Goal: Information Seeking & Learning: Understand process/instructions

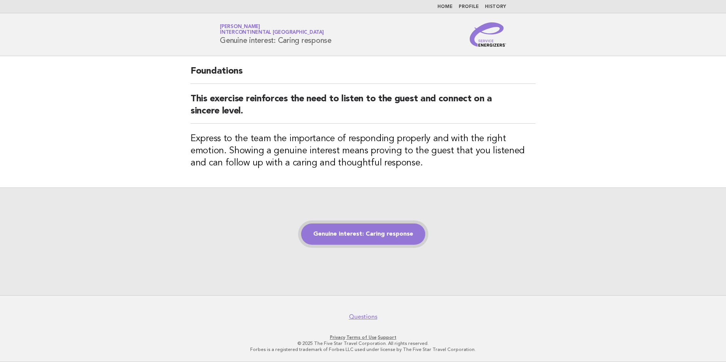
click at [375, 230] on link "Genuine interest: Caring response" at bounding box center [363, 233] width 124 height 21
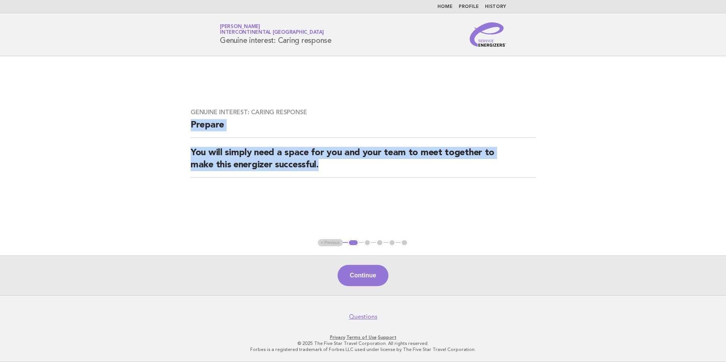
drag, startPoint x: 332, startPoint y: 165, endPoint x: 177, endPoint y: 121, distance: 161.3
click at [177, 121] on main "Genuine interest: Caring response Prepare You will simply need a space for you …" at bounding box center [363, 175] width 726 height 239
drag, startPoint x: 177, startPoint y: 121, endPoint x: 210, endPoint y: 128, distance: 33.7
copy div "Prepare You will simply need a space for you and your team to meet together to …"
click at [382, 280] on button "Continue" at bounding box center [362, 275] width 50 height 21
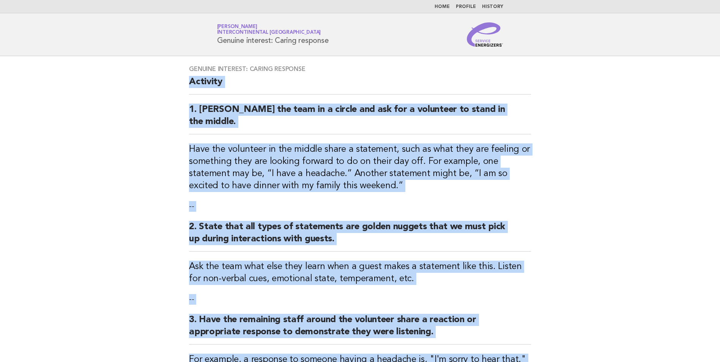
drag, startPoint x: 422, startPoint y: 209, endPoint x: 186, endPoint y: 79, distance: 269.5
click at [186, 79] on div "Genuine interest: Caring response Activity 1. Gather the team in a circle and a…" at bounding box center [360, 249] width 360 height 386
drag, startPoint x: 186, startPoint y: 79, endPoint x: 194, endPoint y: 82, distance: 8.7
copy div "Activity 1. Gather the team in a circle and ask for a volunteer to stand in the…"
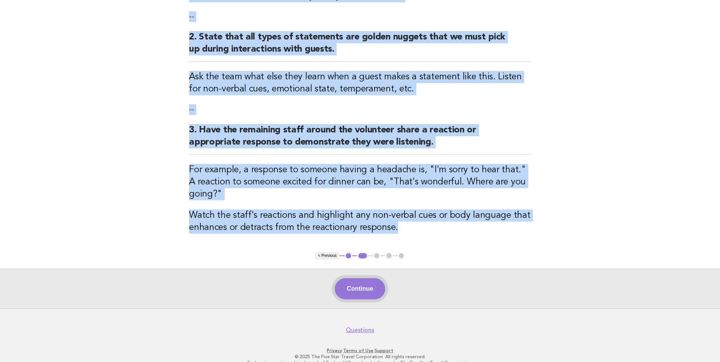
click at [364, 278] on button "Continue" at bounding box center [360, 288] width 50 height 21
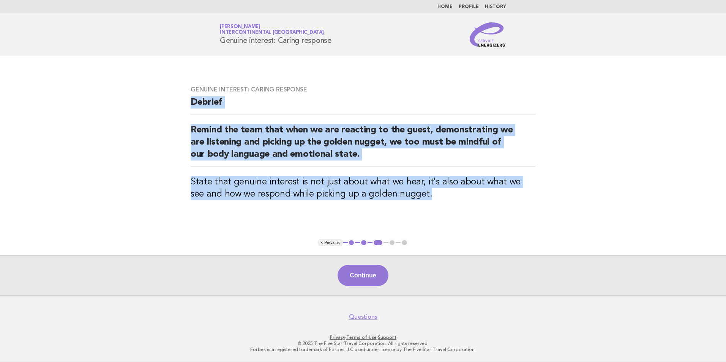
drag, startPoint x: 417, startPoint y: 194, endPoint x: 191, endPoint y: 101, distance: 243.9
click at [191, 101] on div "Genuine interest: Caring response Debrief Remind the team that when we are reac…" at bounding box center [362, 148] width 363 height 142
drag, startPoint x: 191, startPoint y: 101, endPoint x: 206, endPoint y: 104, distance: 15.8
copy div "Debrief Remind the team that when we are reacting to the guest, demonstrating w…"
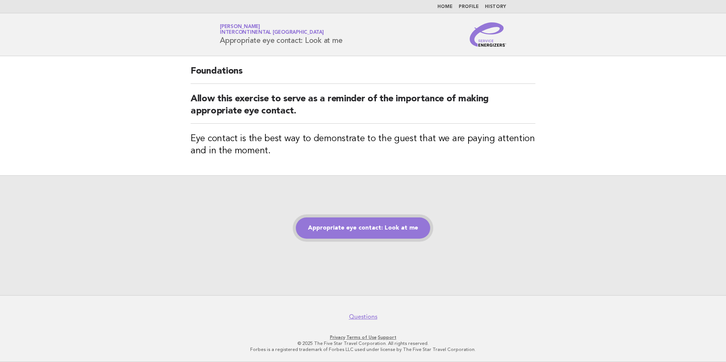
click at [373, 227] on link "Appropriate eye contact: Look at me" at bounding box center [363, 227] width 134 height 21
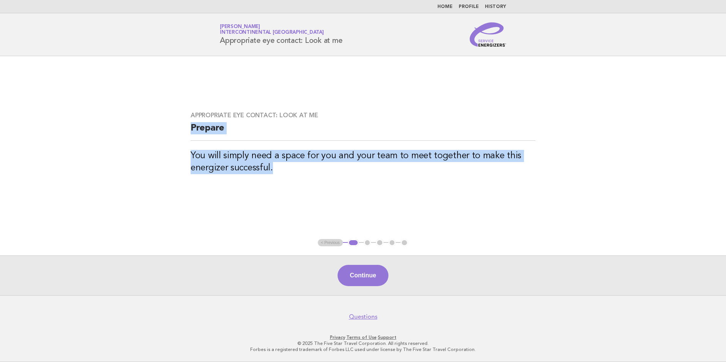
drag, startPoint x: 292, startPoint y: 171, endPoint x: 192, endPoint y: 120, distance: 112.0
click at [192, 120] on div "Appropriate eye contact: Look at me Prepare You will simply need a space for yo…" at bounding box center [362, 147] width 363 height 90
drag, startPoint x: 192, startPoint y: 120, endPoint x: 206, endPoint y: 129, distance: 16.7
copy div "Prepare You will simply need a space for you and your team to meet together to …"
click at [368, 281] on button "Continue" at bounding box center [362, 275] width 50 height 21
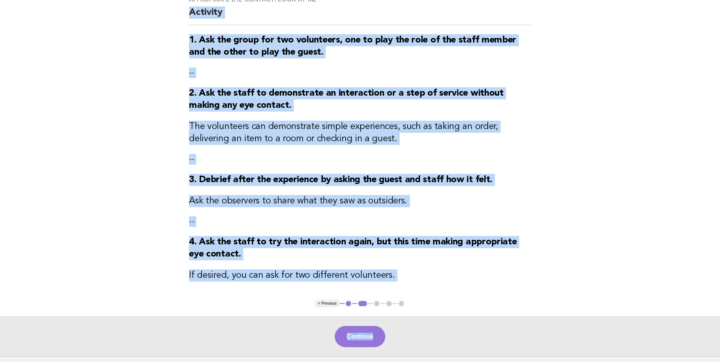
scroll to position [133, 0]
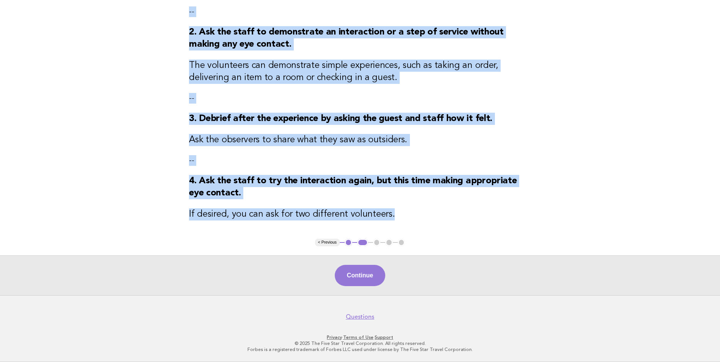
drag, startPoint x: 187, startPoint y: 86, endPoint x: 395, endPoint y: 219, distance: 246.7
click at [395, 219] on div "Appropriate eye contact: Look at me Activity 1. Ask the group for two volunteer…" at bounding box center [360, 82] width 360 height 313
drag, startPoint x: 395, startPoint y: 219, endPoint x: 345, endPoint y: 218, distance: 50.1
copy div "Activity 1. Ask the group for two volunteers, one to play the role of the staff…"
click at [352, 271] on button "Continue" at bounding box center [360, 275] width 50 height 21
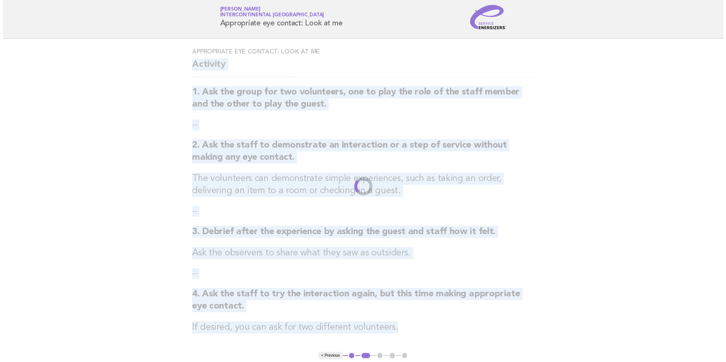
scroll to position [0, 0]
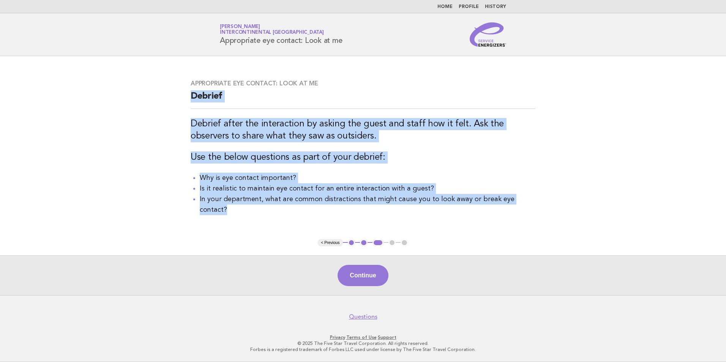
drag, startPoint x: 538, startPoint y: 211, endPoint x: 189, endPoint y: 105, distance: 364.1
click at [189, 105] on div "Appropriate eye contact: Look at me Debrief Debrief after the interaction by as…" at bounding box center [362, 148] width 363 height 154
copy div "Debrief Debrief after the interaction by asking the guest and staff how it felt…"
